Goal: Entertainment & Leisure: Consume media (video, audio)

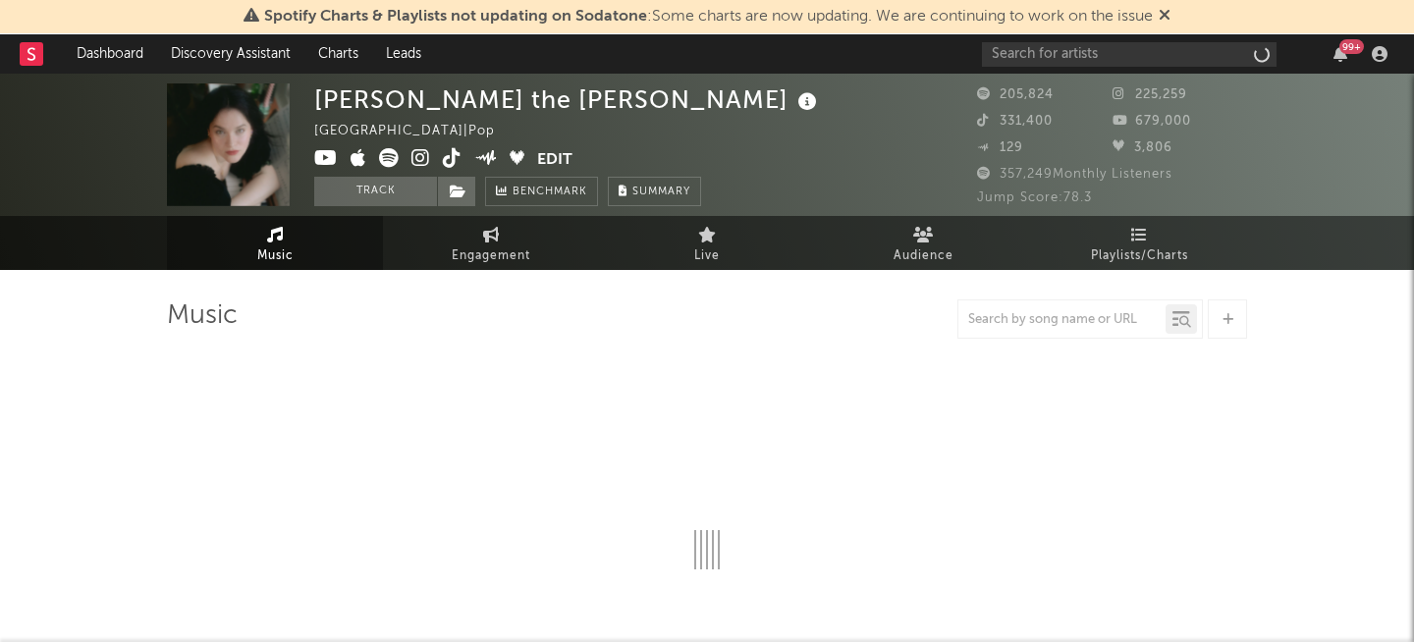
select select "6m"
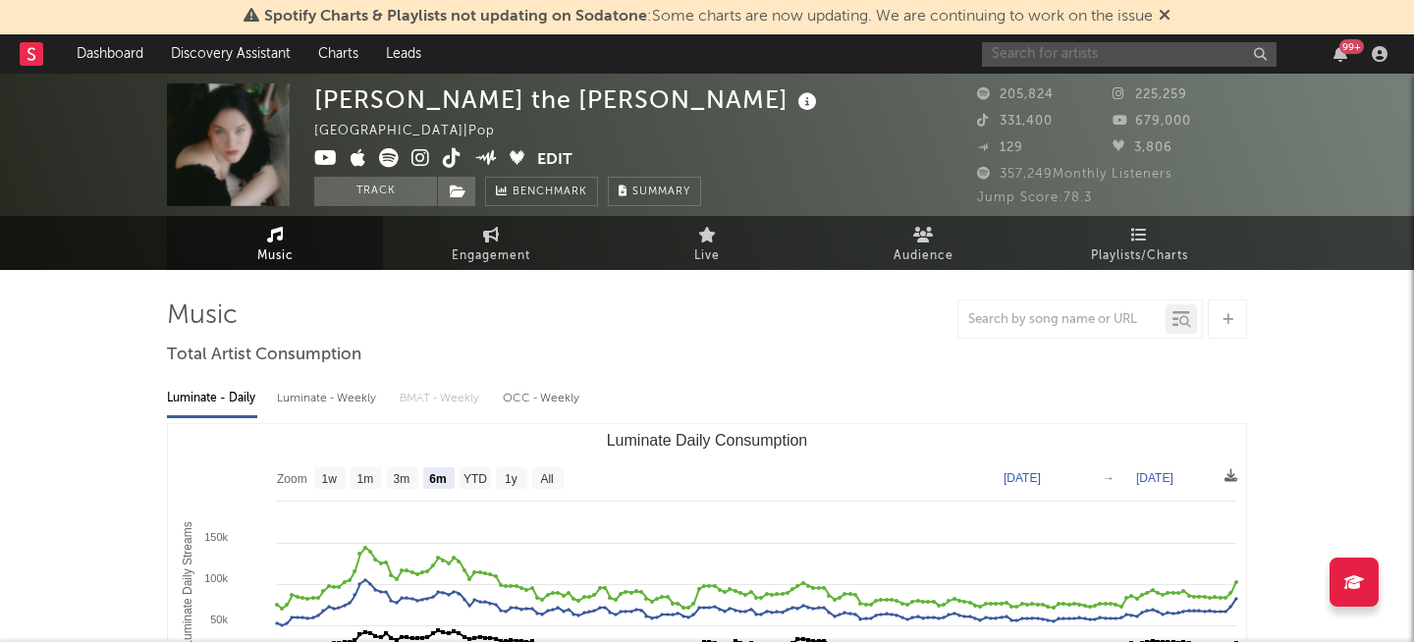
click at [1029, 56] on input "text" at bounding box center [1129, 54] width 295 height 25
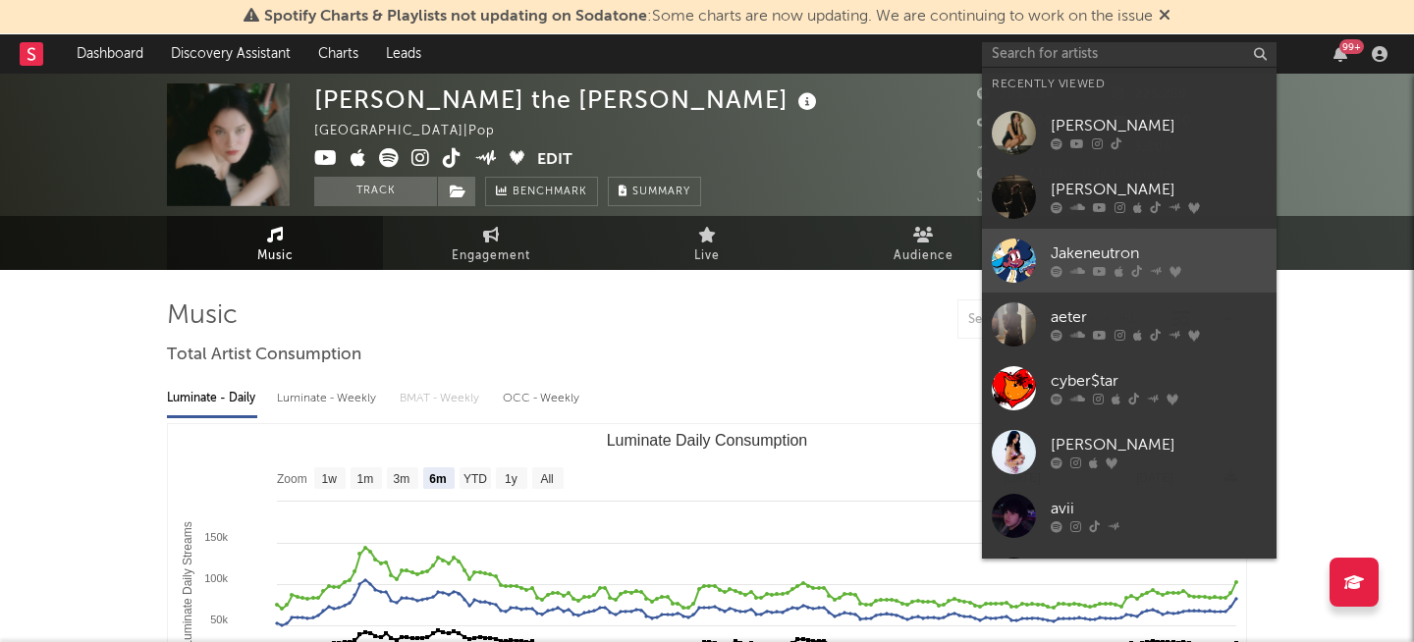
click at [1087, 254] on div "Jakeneutron" at bounding box center [1159, 255] width 216 height 24
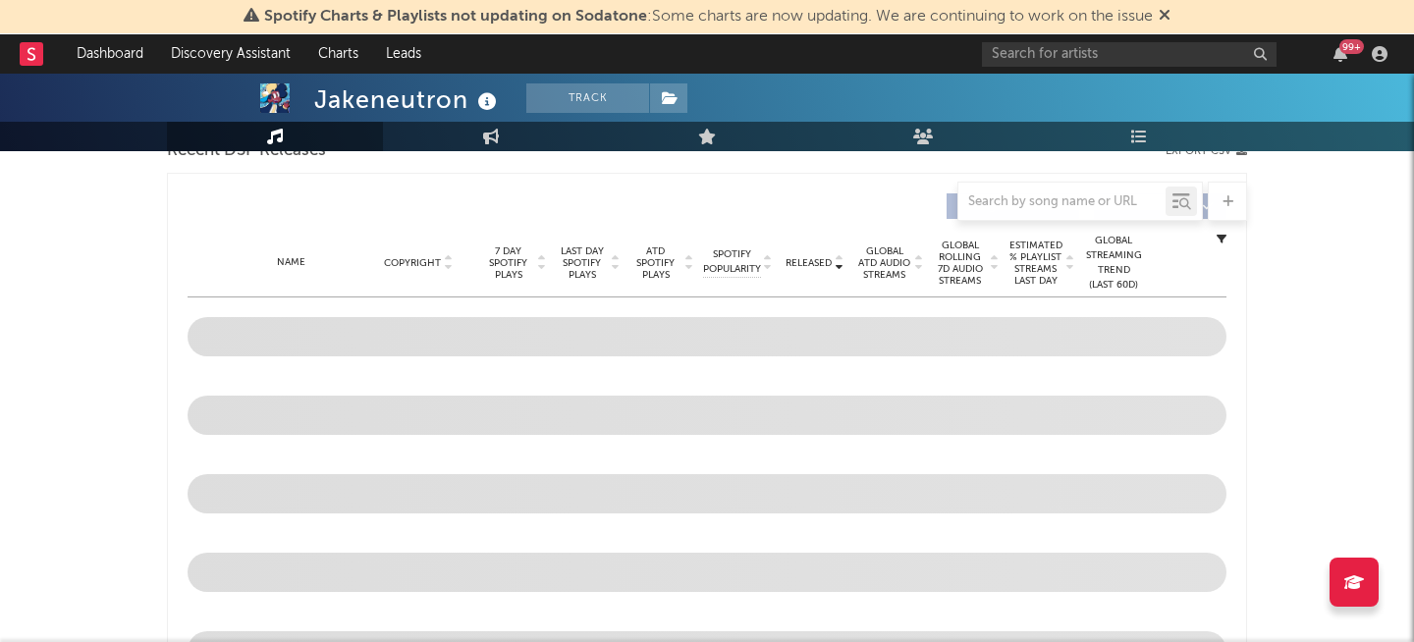
select select "6m"
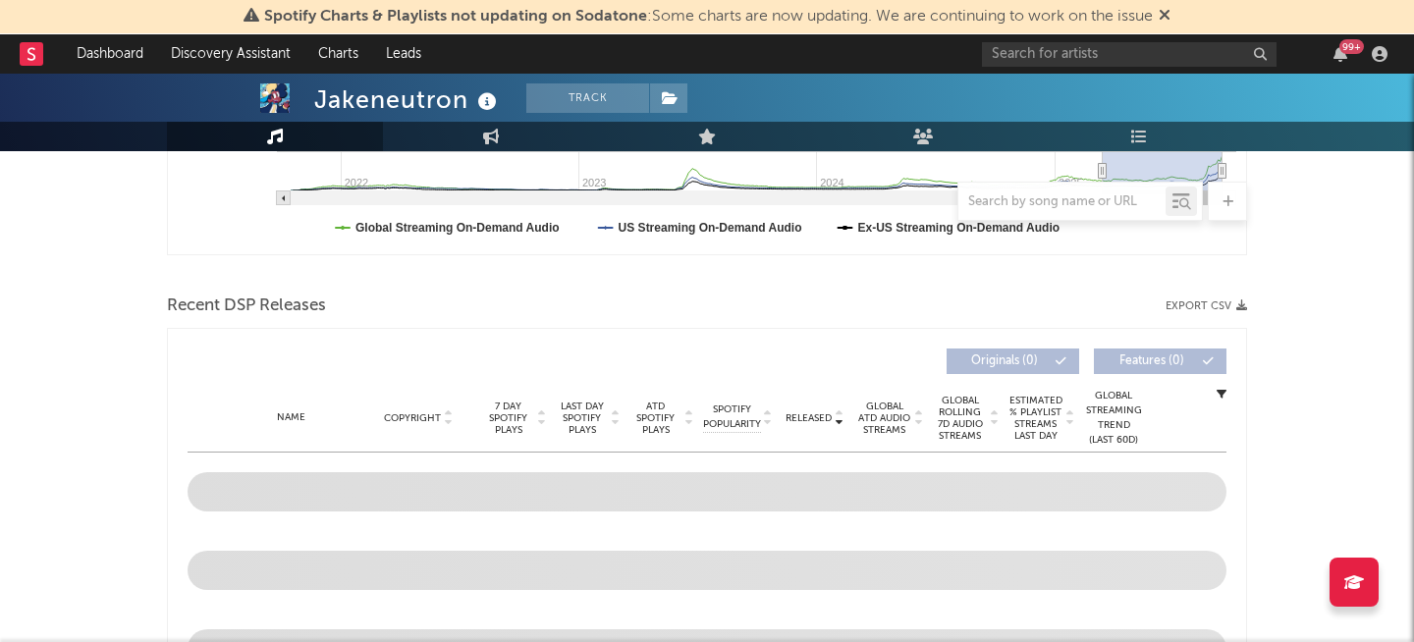
scroll to position [718, 0]
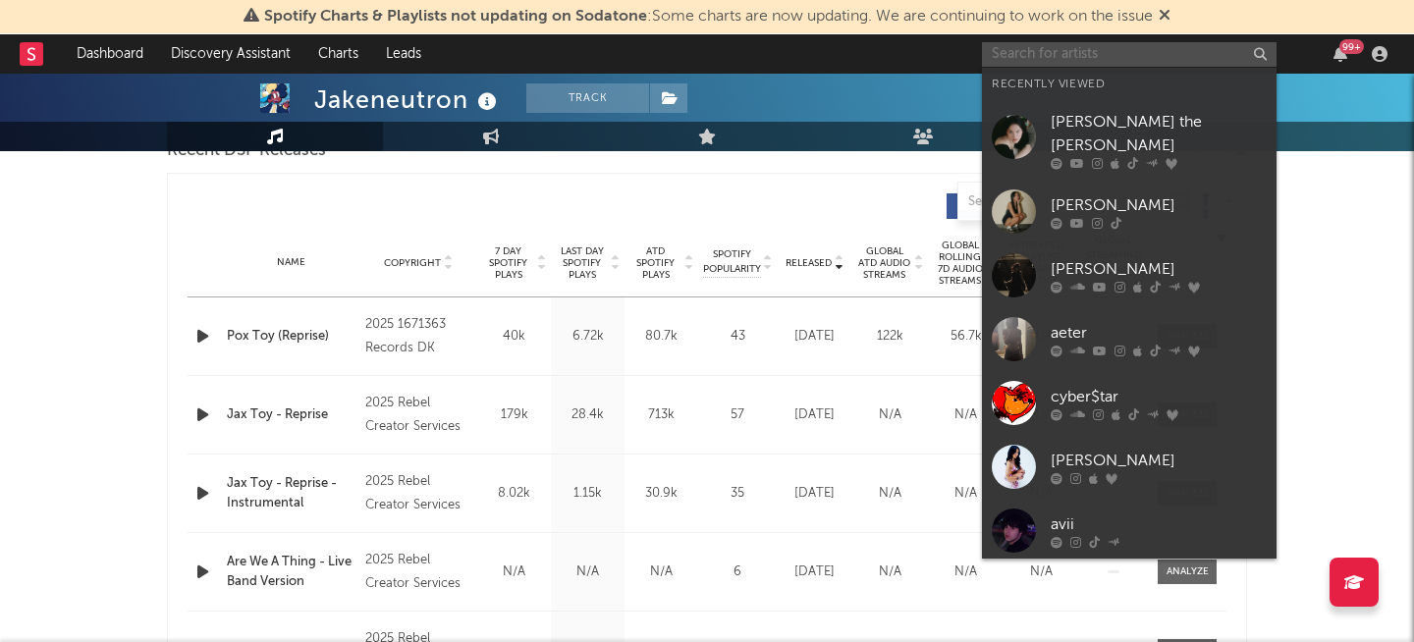
click at [1076, 47] on input "text" at bounding box center [1129, 54] width 295 height 25
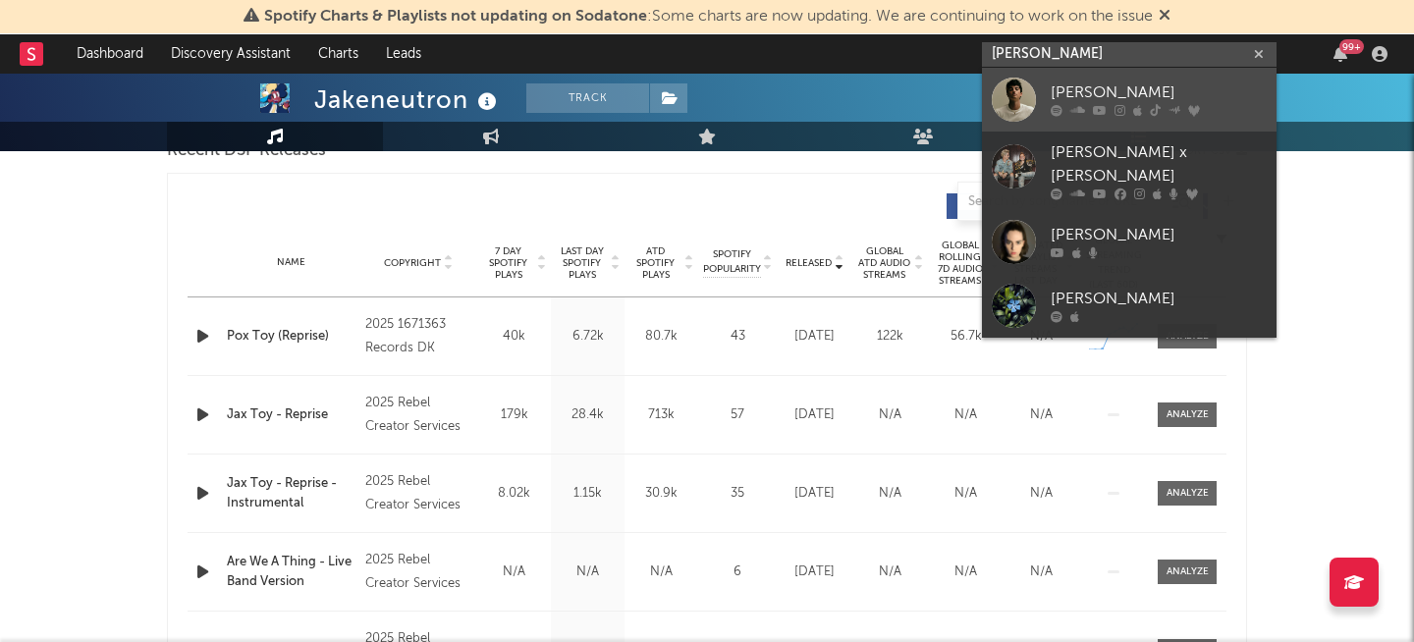
type input "[PERSON_NAME]"
click at [1159, 114] on icon at bounding box center [1155, 111] width 11 height 12
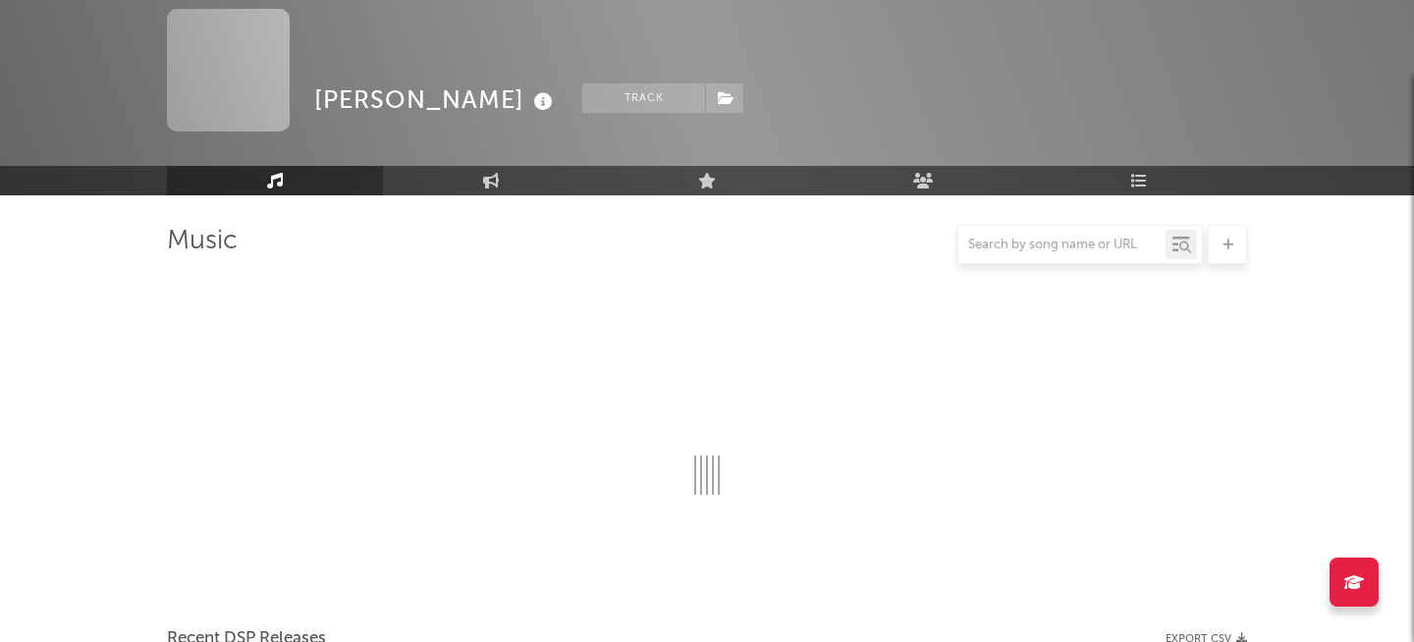
scroll to position [718, 0]
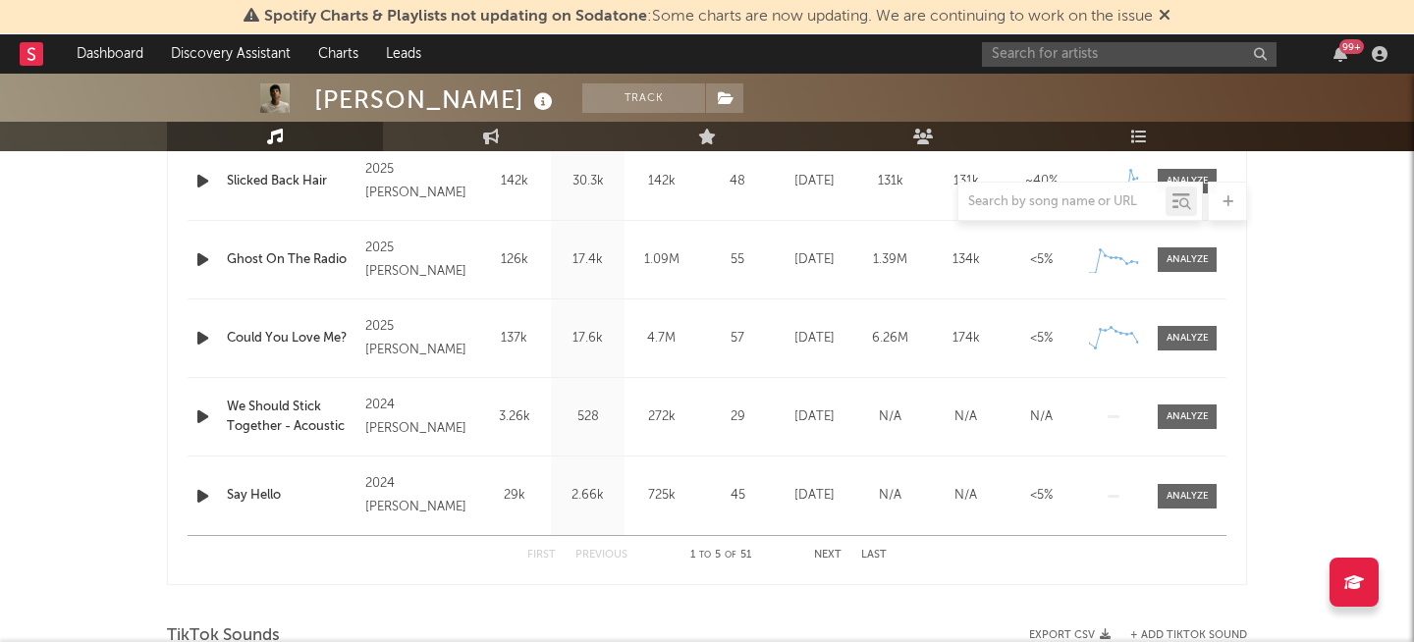
select select "6m"
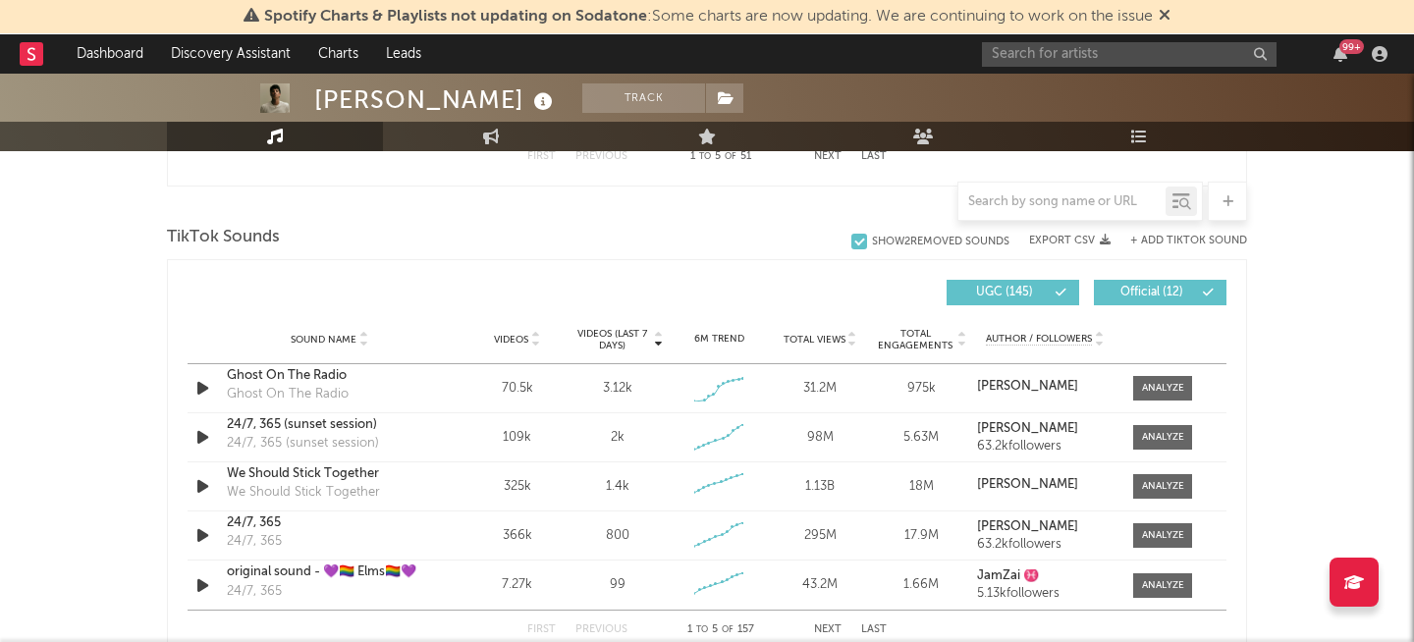
scroll to position [1255, 0]
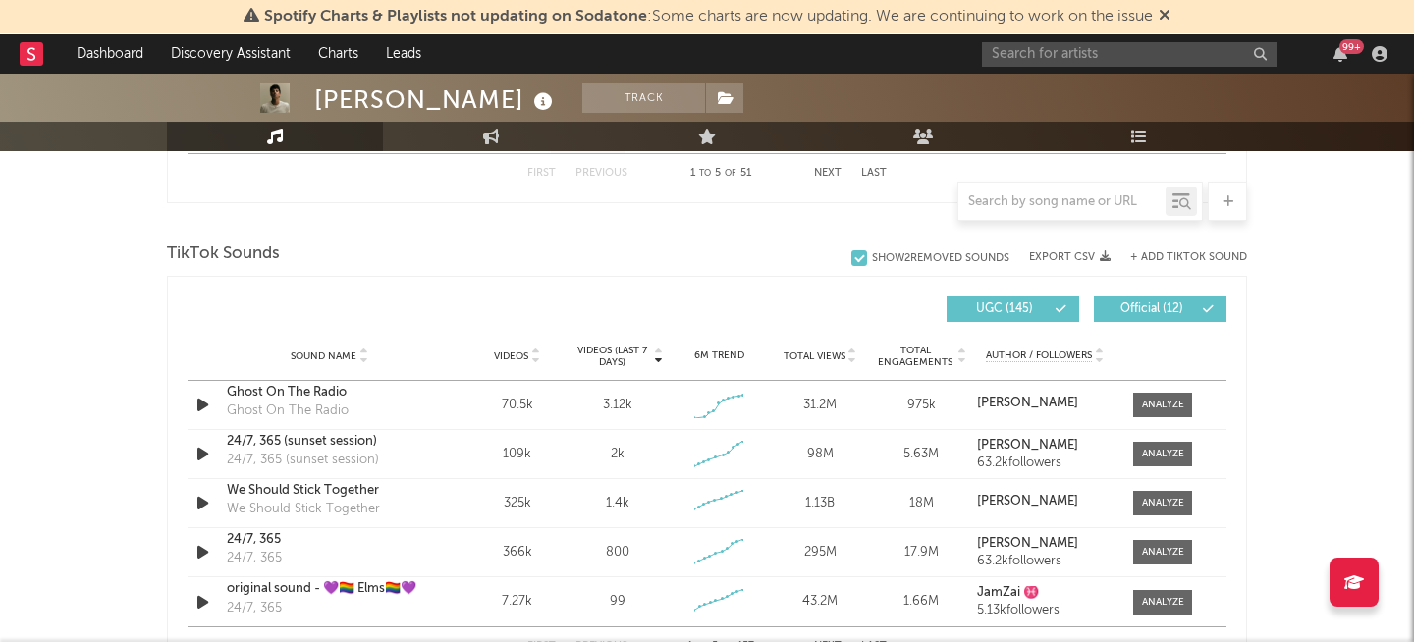
click at [1170, 254] on button "+ Add TikTok Sound" at bounding box center [1189, 257] width 117 height 11
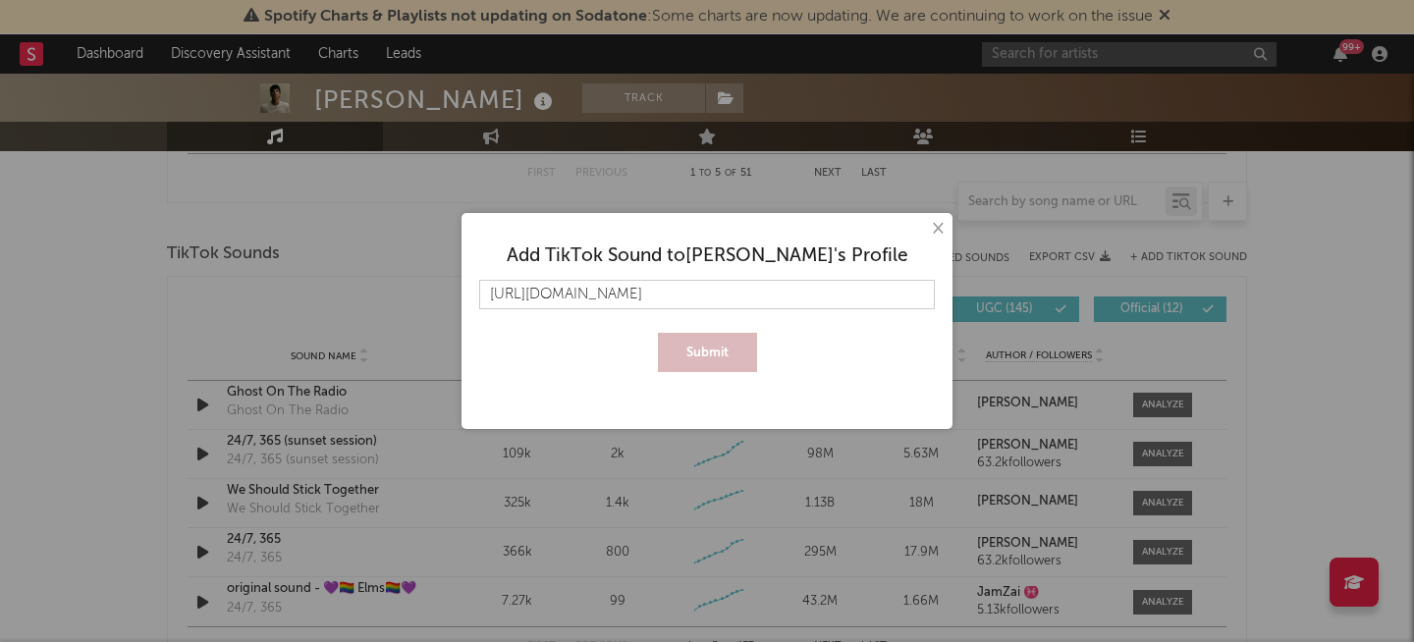
scroll to position [0, 30]
type input "[URL][DOMAIN_NAME]"
click at [724, 355] on button "Submit" at bounding box center [707, 352] width 99 height 39
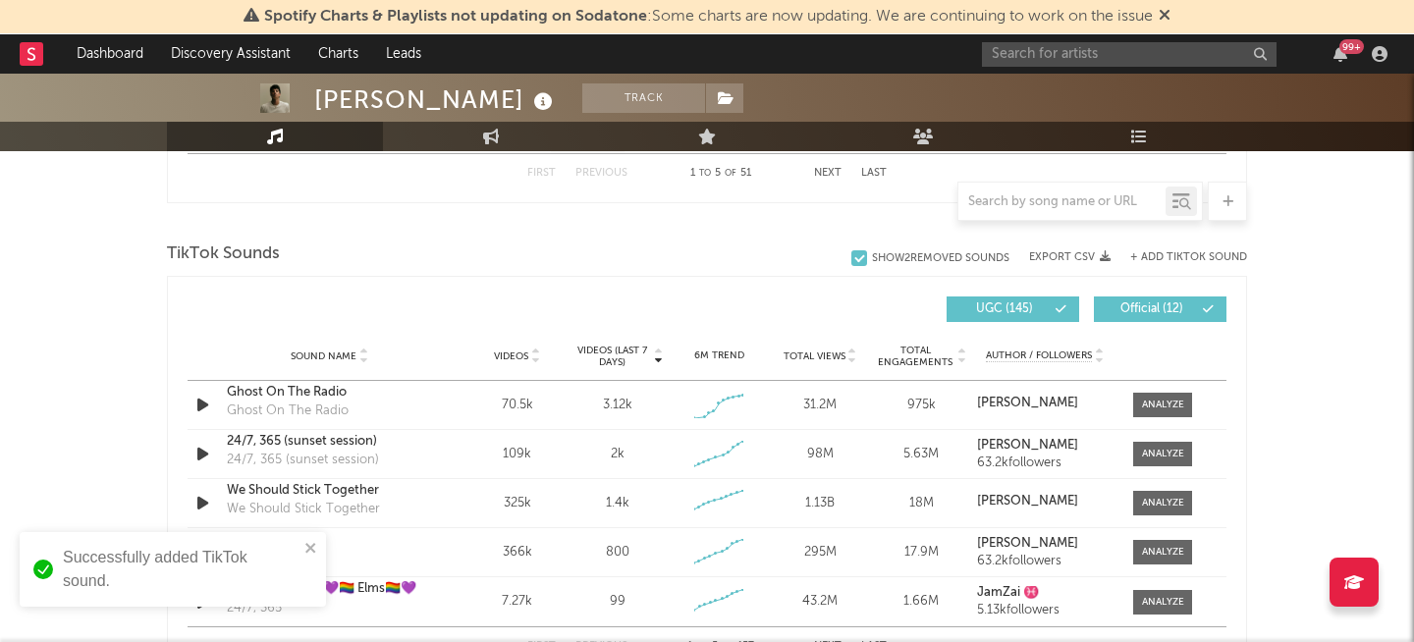
click at [616, 357] on span "Videos (last 7 days)" at bounding box center [613, 357] width 80 height 24
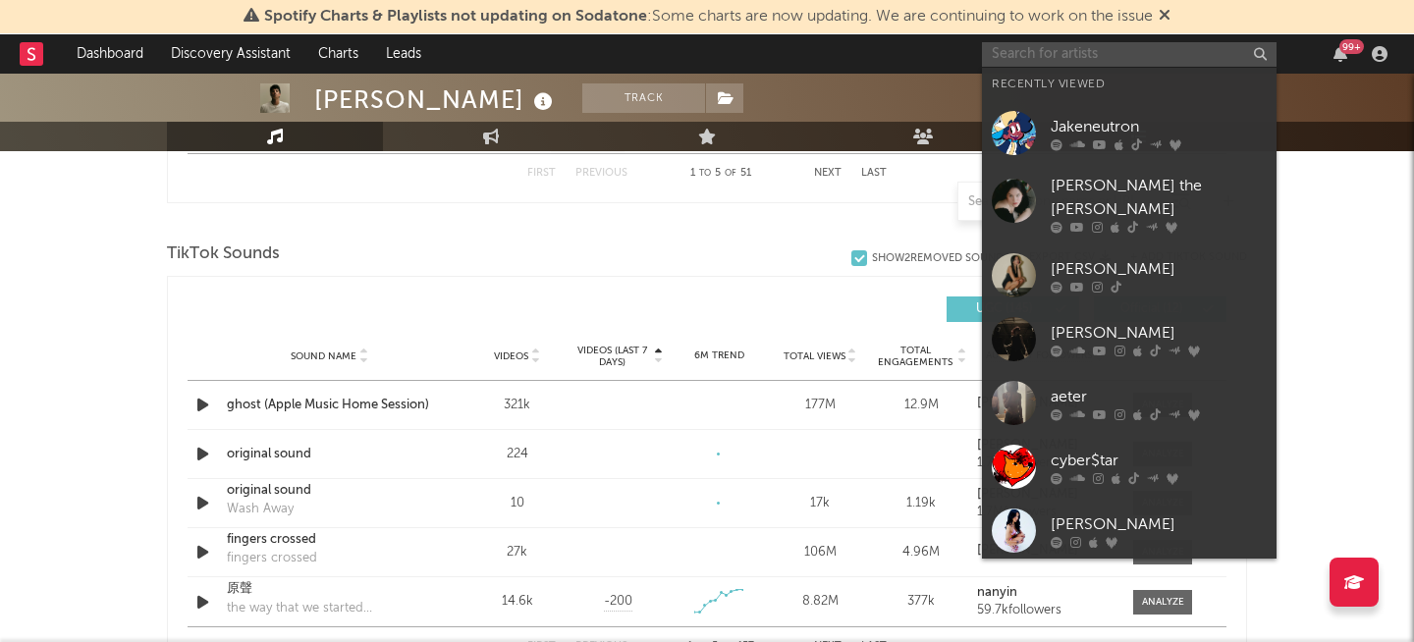
click at [1024, 56] on input "text" at bounding box center [1129, 54] width 295 height 25
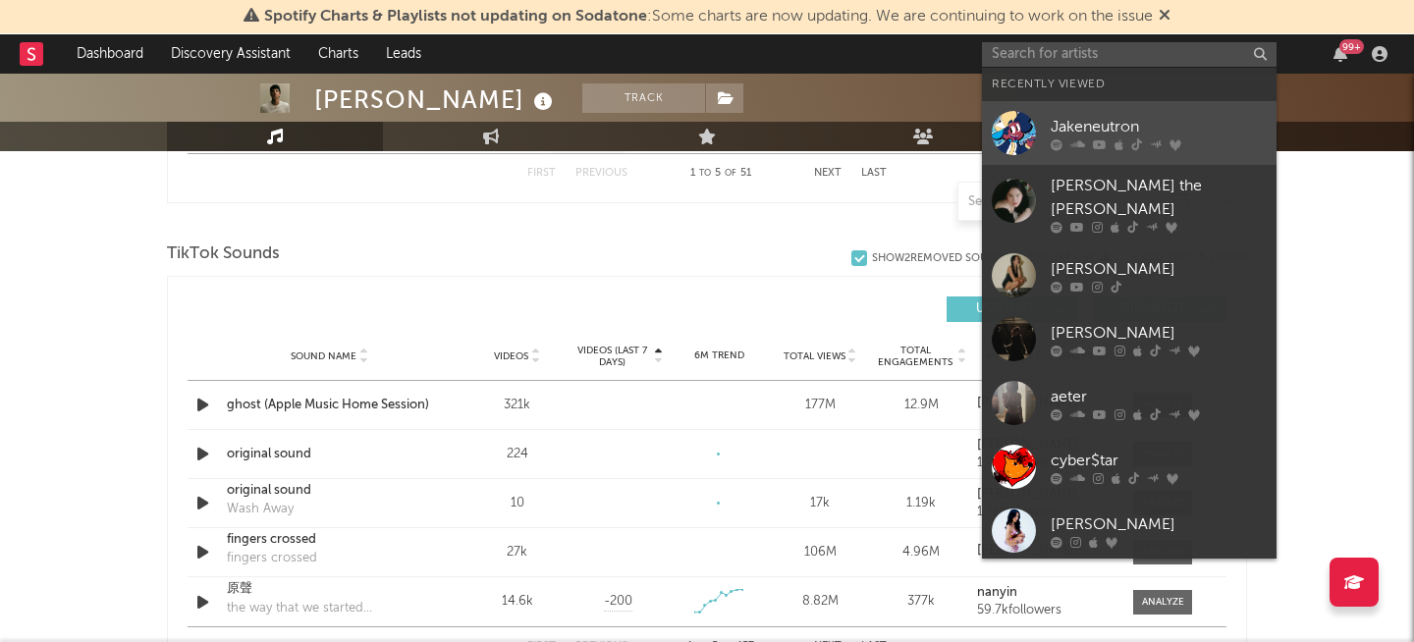
click at [1073, 142] on icon at bounding box center [1078, 144] width 15 height 12
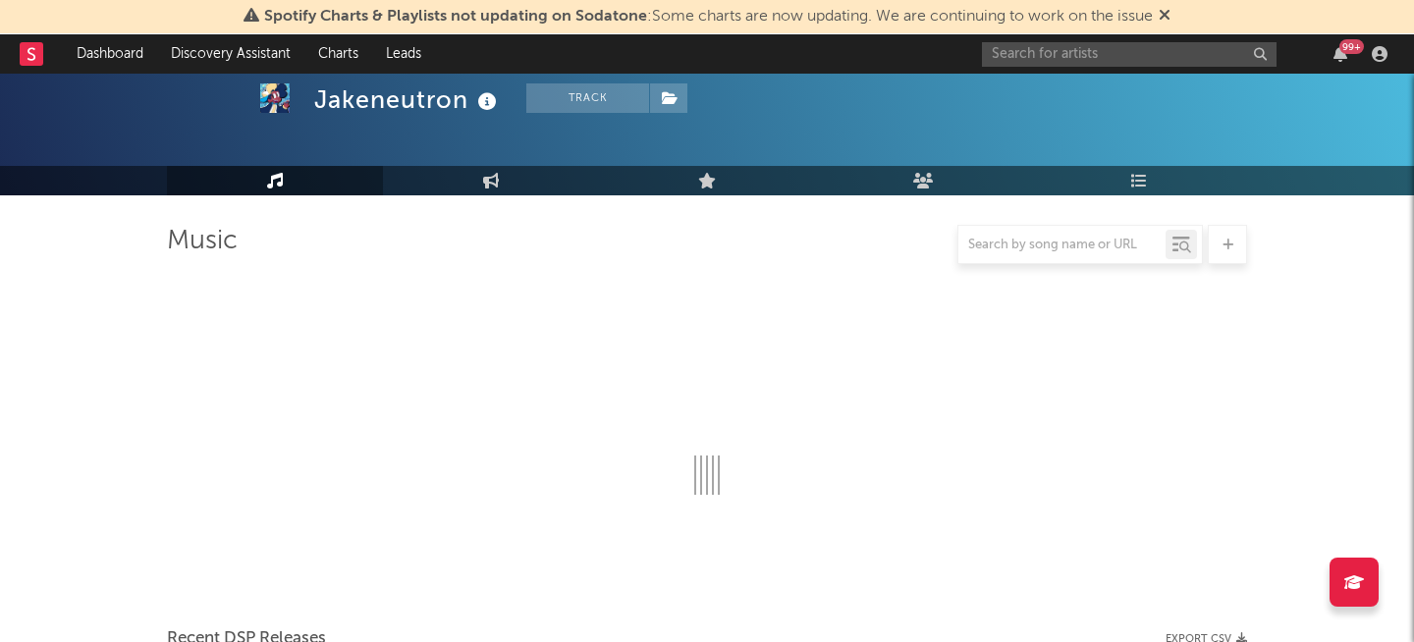
scroll to position [1255, 0]
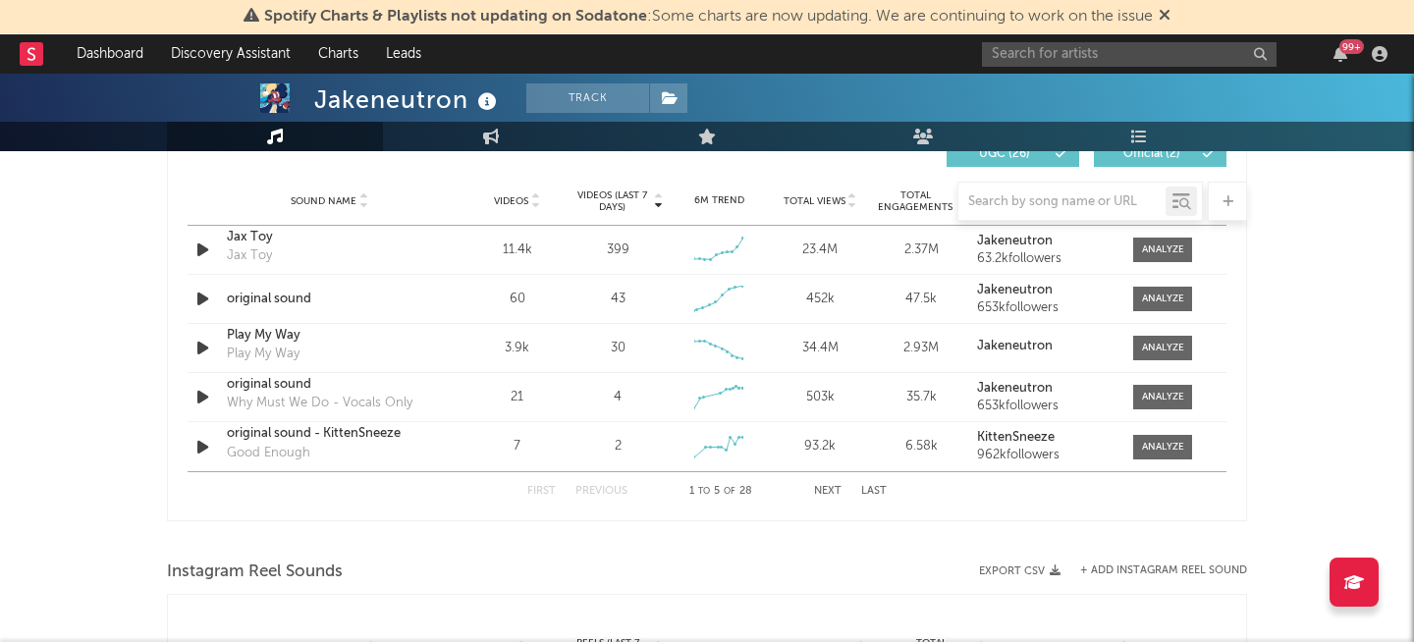
select select "6m"
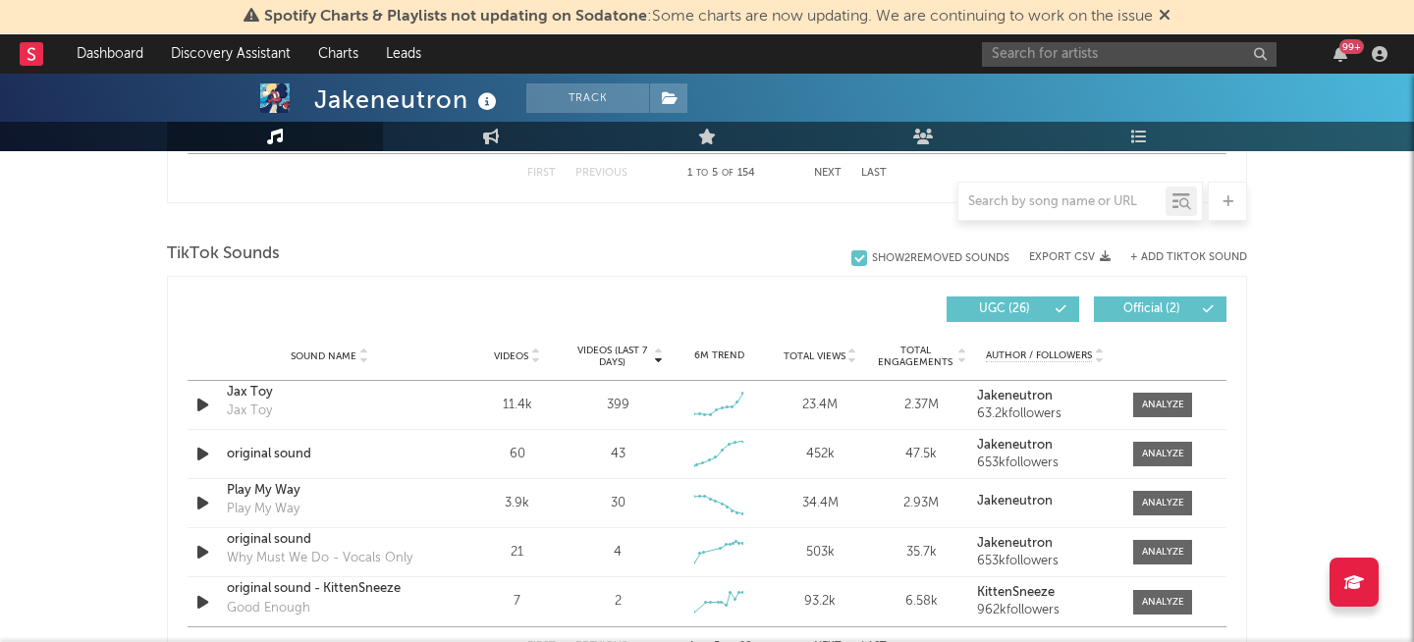
scroll to position [1272, 0]
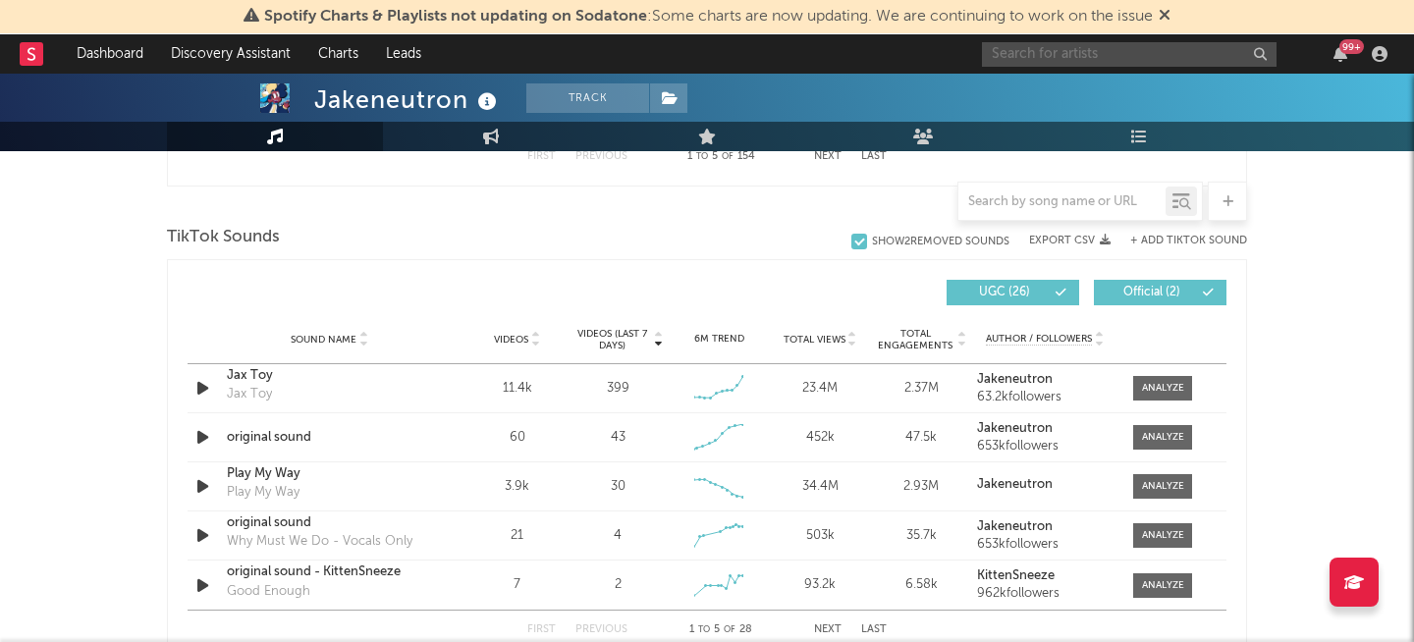
click at [1020, 58] on input "text" at bounding box center [1129, 54] width 295 height 25
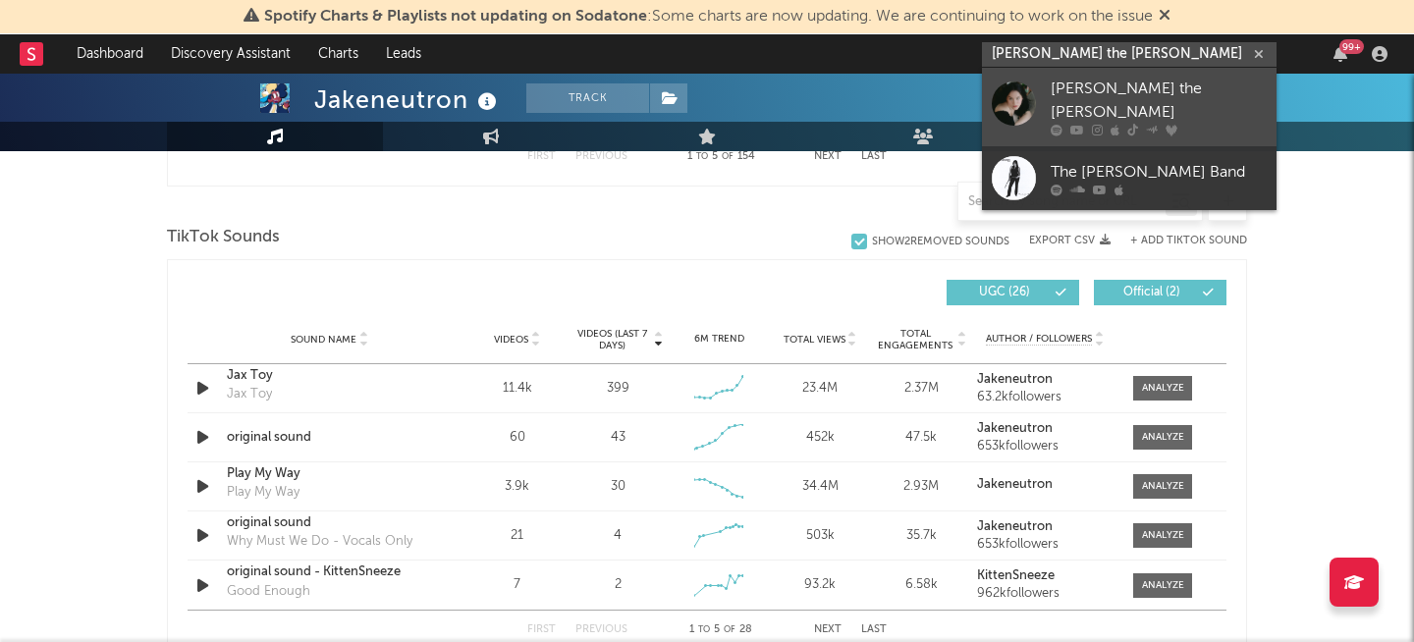
type input "[PERSON_NAME] the [PERSON_NAME]"
click at [1150, 90] on div "[PERSON_NAME] the [PERSON_NAME]" at bounding box center [1159, 101] width 216 height 47
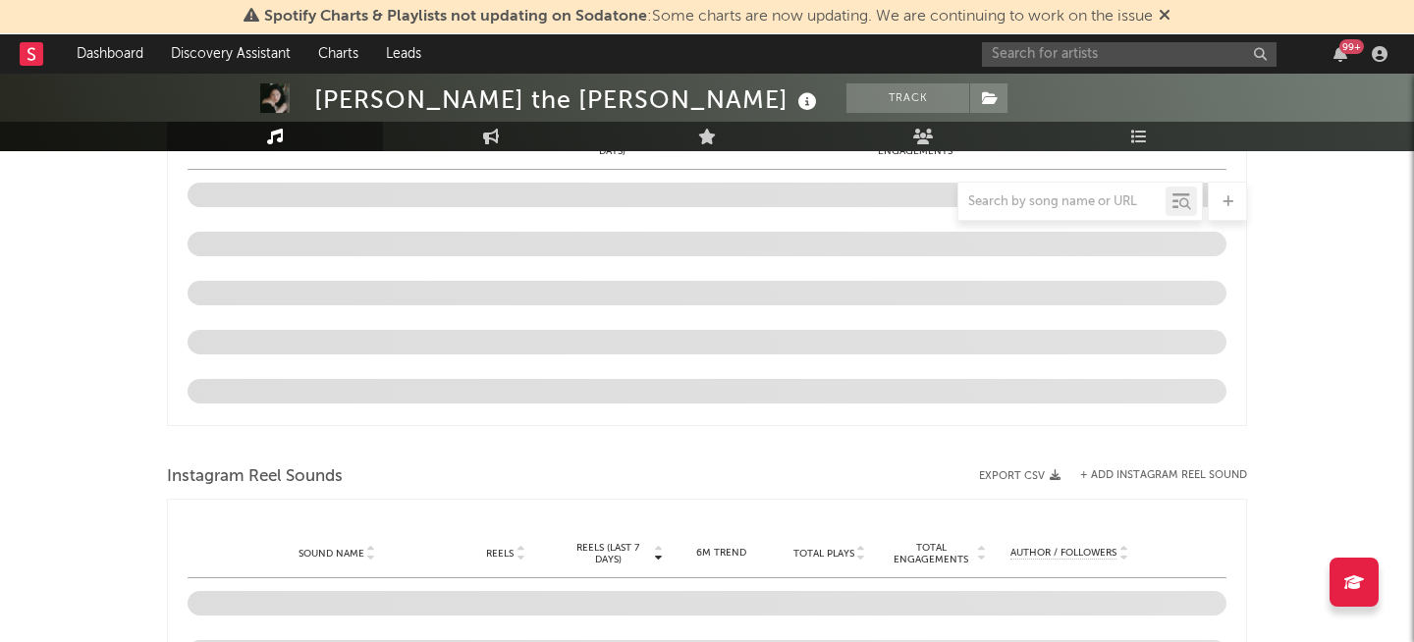
scroll to position [1325, 0]
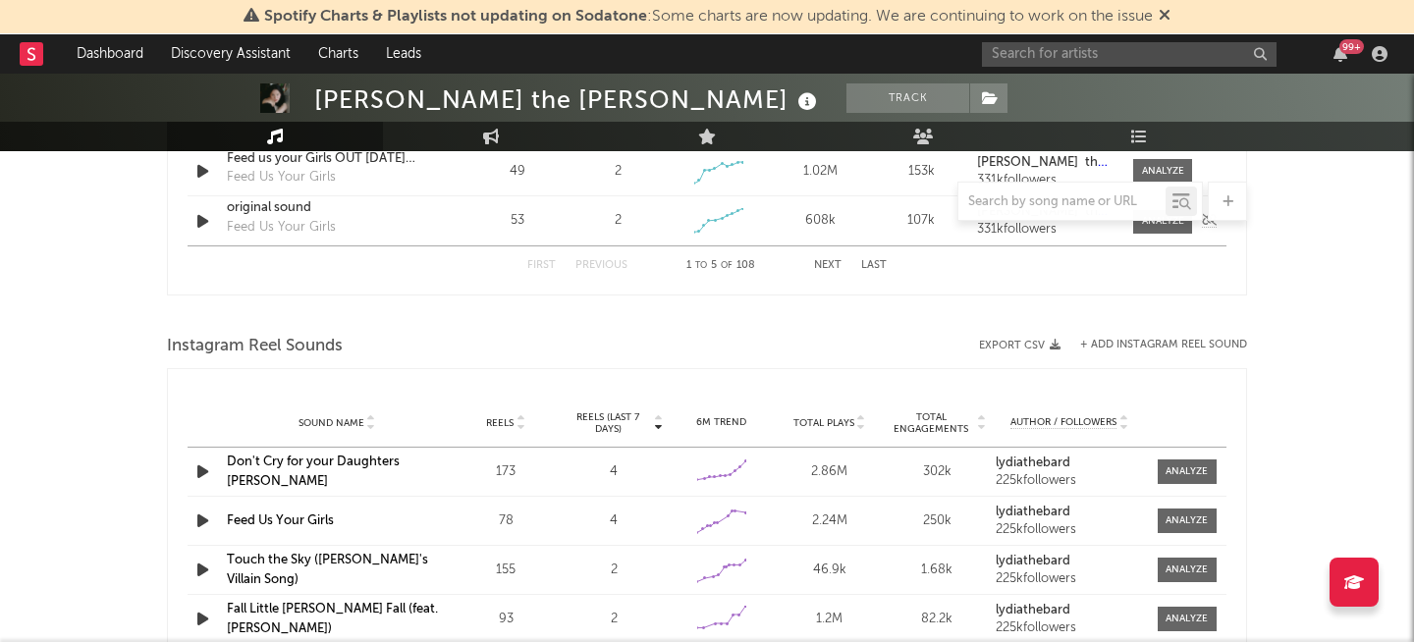
select select "6m"
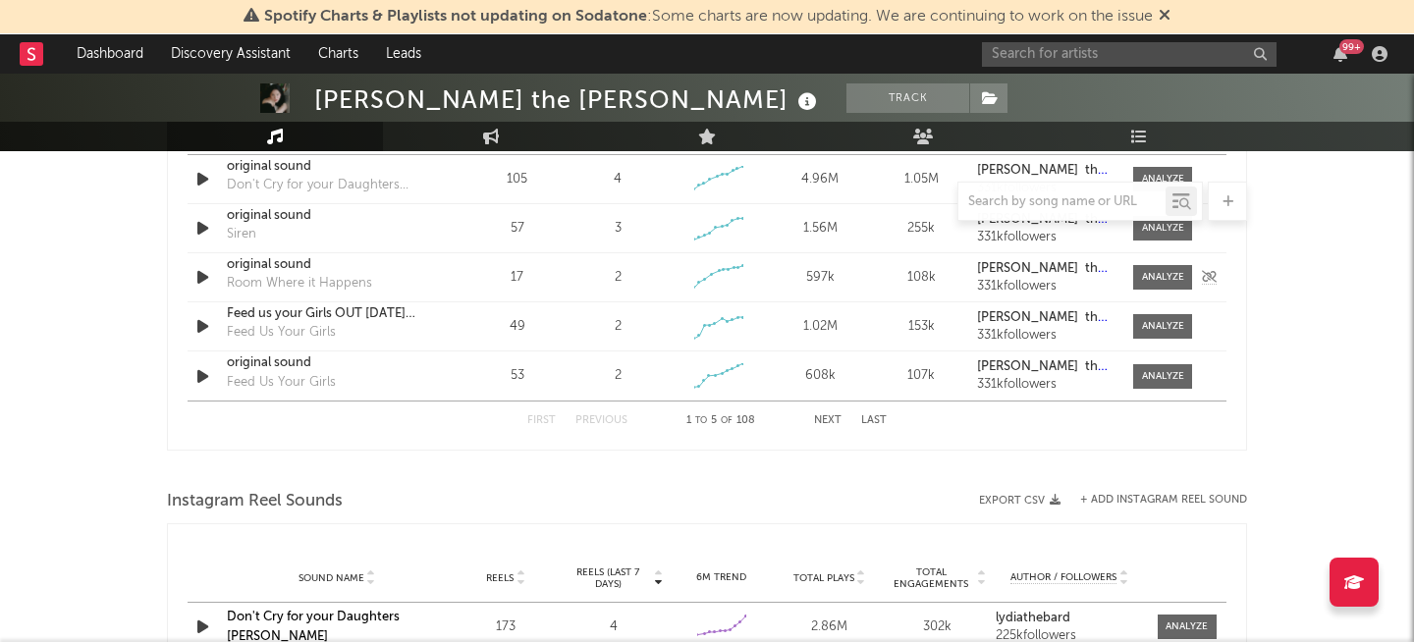
scroll to position [1400, 0]
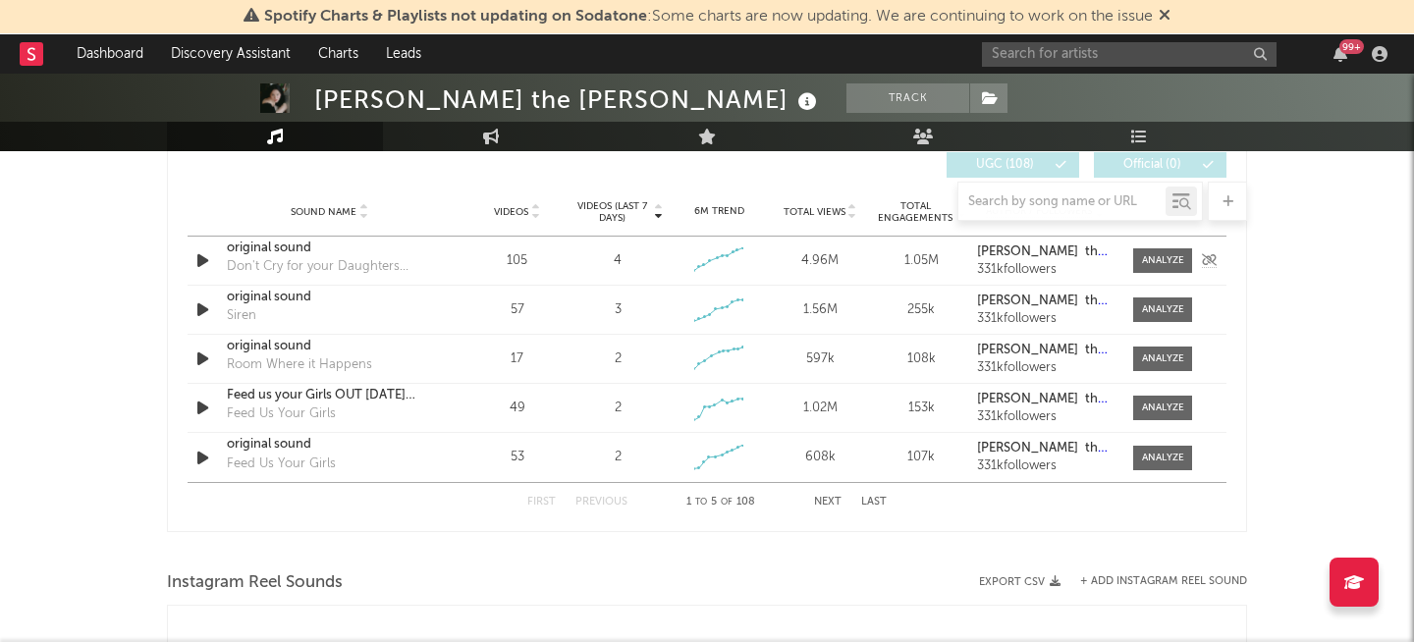
click at [205, 259] on icon "button" at bounding box center [203, 261] width 21 height 25
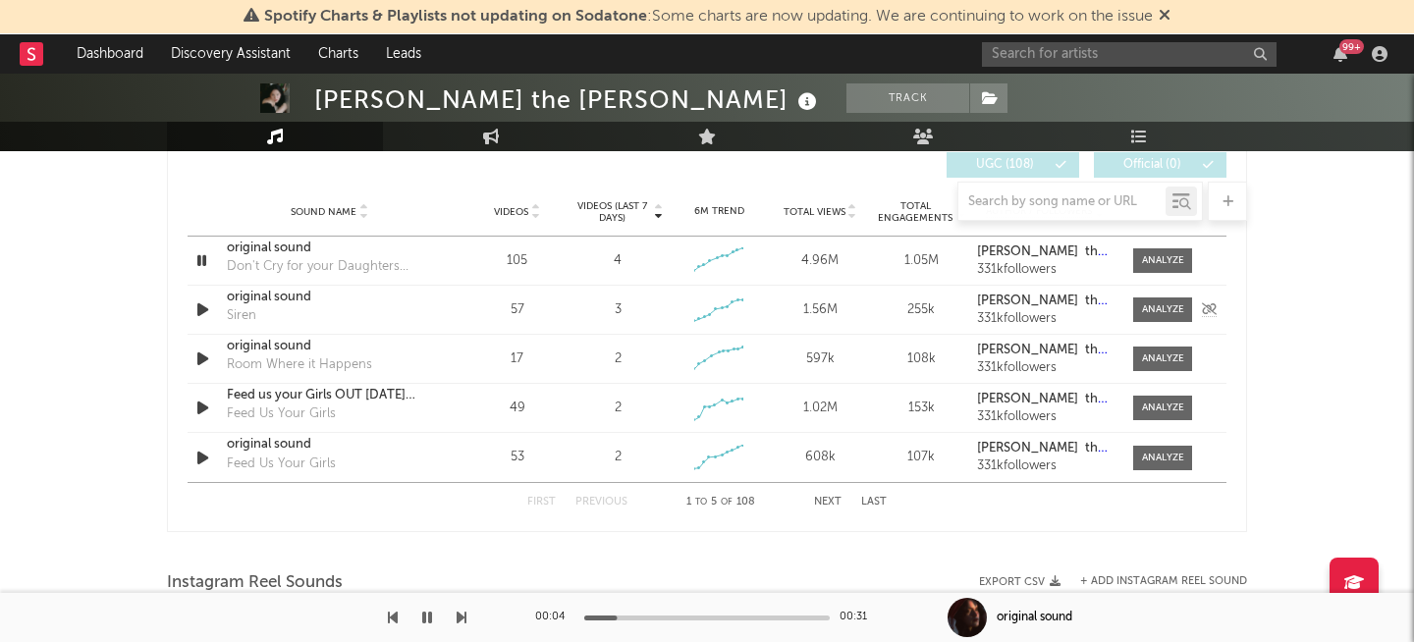
click at [197, 307] on icon "button" at bounding box center [203, 310] width 21 height 25
click at [198, 307] on icon "button" at bounding box center [202, 310] width 19 height 25
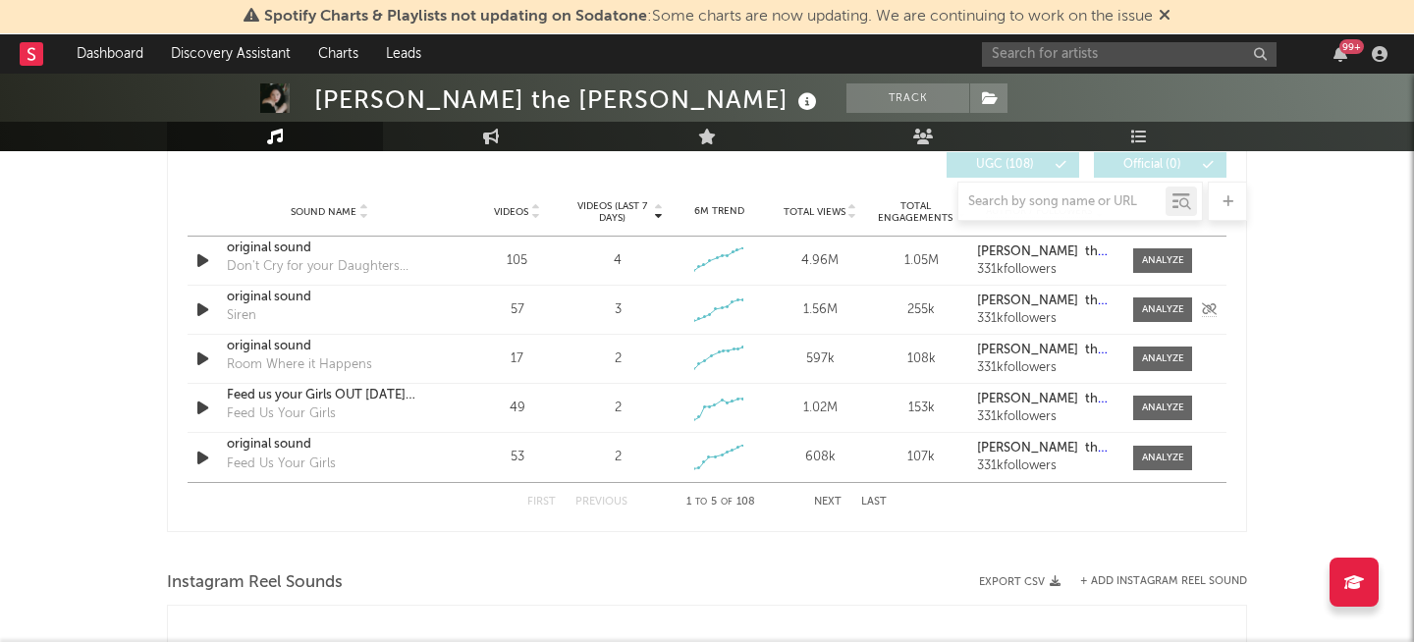
click at [200, 307] on icon "button" at bounding box center [203, 310] width 21 height 25
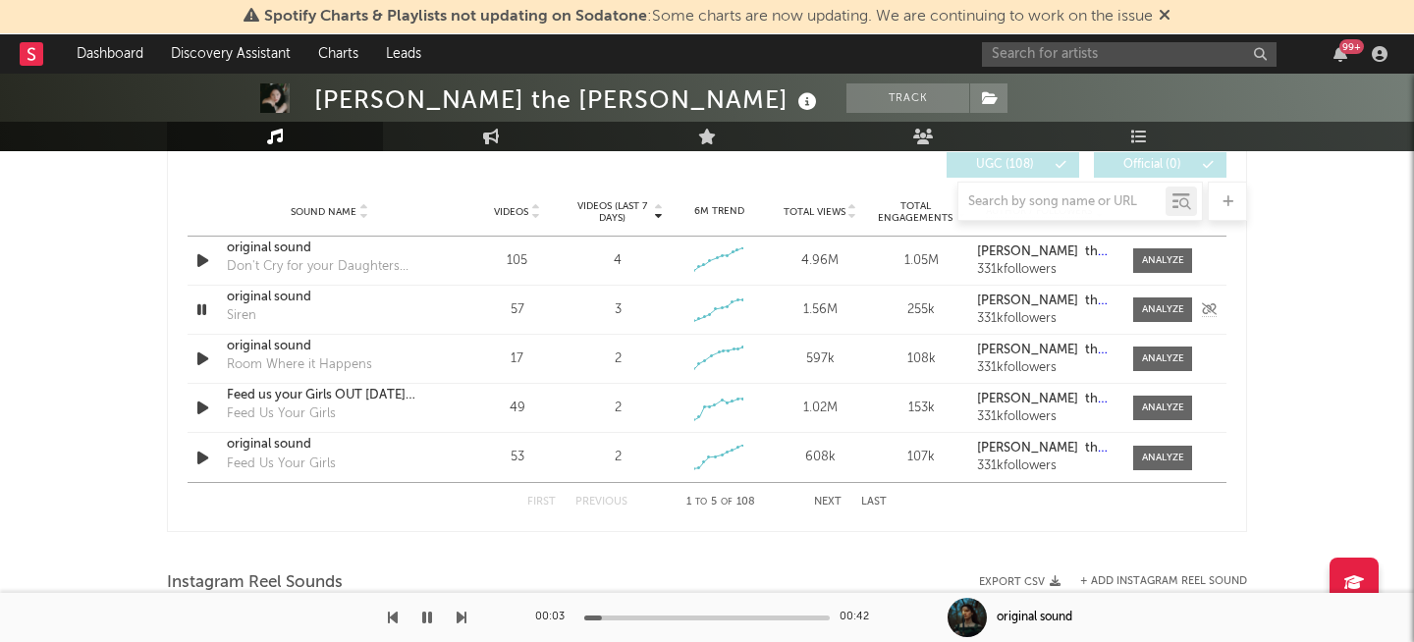
click at [199, 307] on icon "button" at bounding box center [202, 310] width 19 height 25
